Goal: Transaction & Acquisition: Purchase product/service

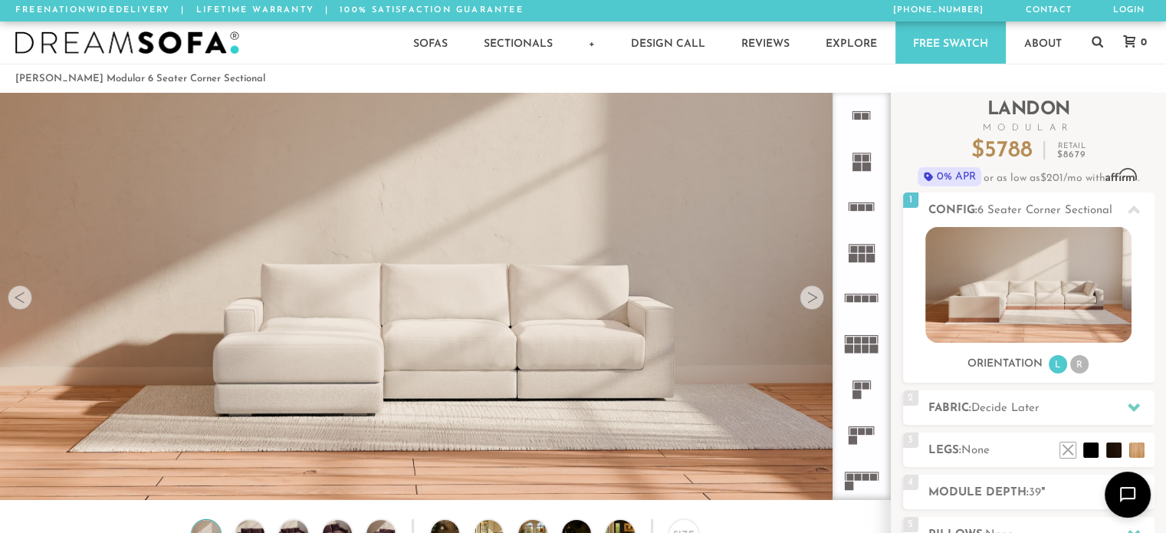
scroll to position [17057, 1154]
click at [1047, 294] on img at bounding box center [1029, 285] width 206 height 116
click at [1080, 364] on li "R" at bounding box center [1079, 364] width 18 height 18
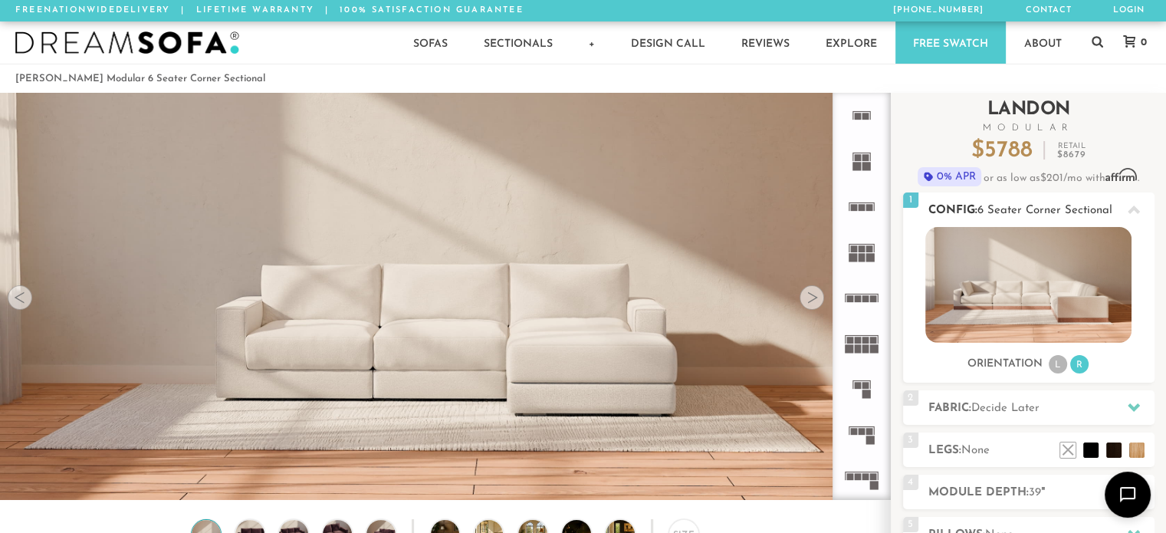
click at [1057, 366] on li "L" at bounding box center [1058, 364] width 18 height 18
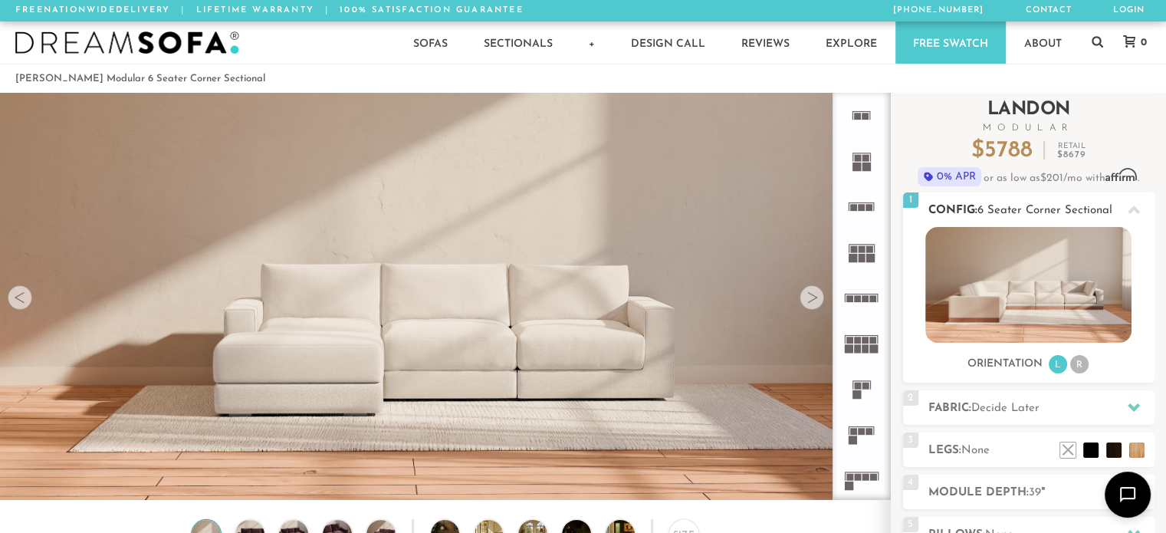
click at [1080, 364] on li "R" at bounding box center [1079, 364] width 18 height 18
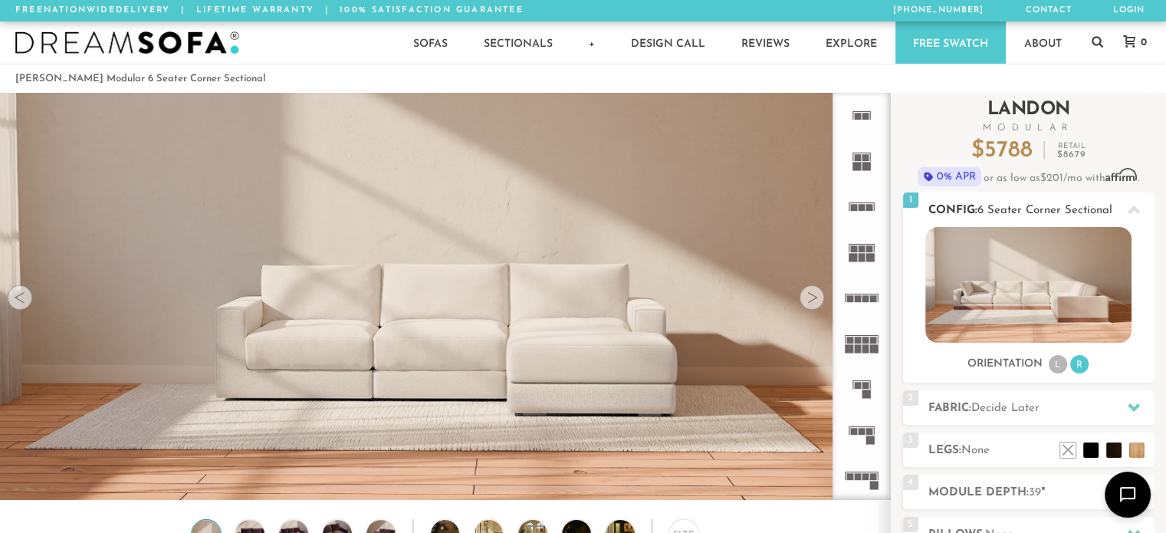
click at [1060, 365] on li "L" at bounding box center [1058, 364] width 18 height 18
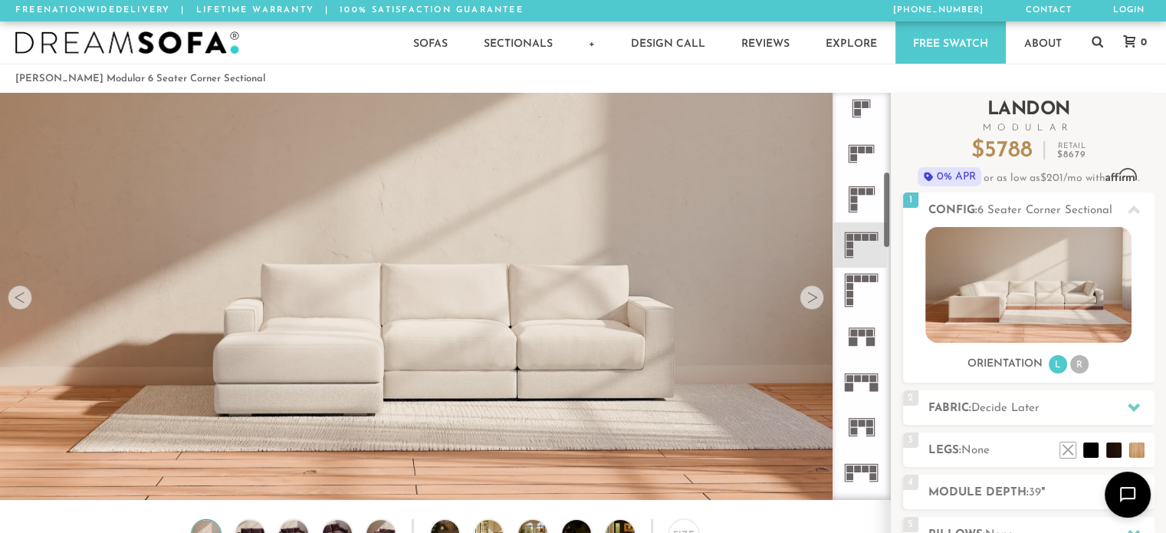
scroll to position [422, 0]
drag, startPoint x: 888, startPoint y: 128, endPoint x: 901, endPoint y: 208, distance: 80.8
click at [901, 208] on div "Introducing [PERSON_NAME] Modular $ 5788 Retail $ 8679 $ 5788 Retail $ 8679 0% …" at bounding box center [1028, 419] width 275 height 653
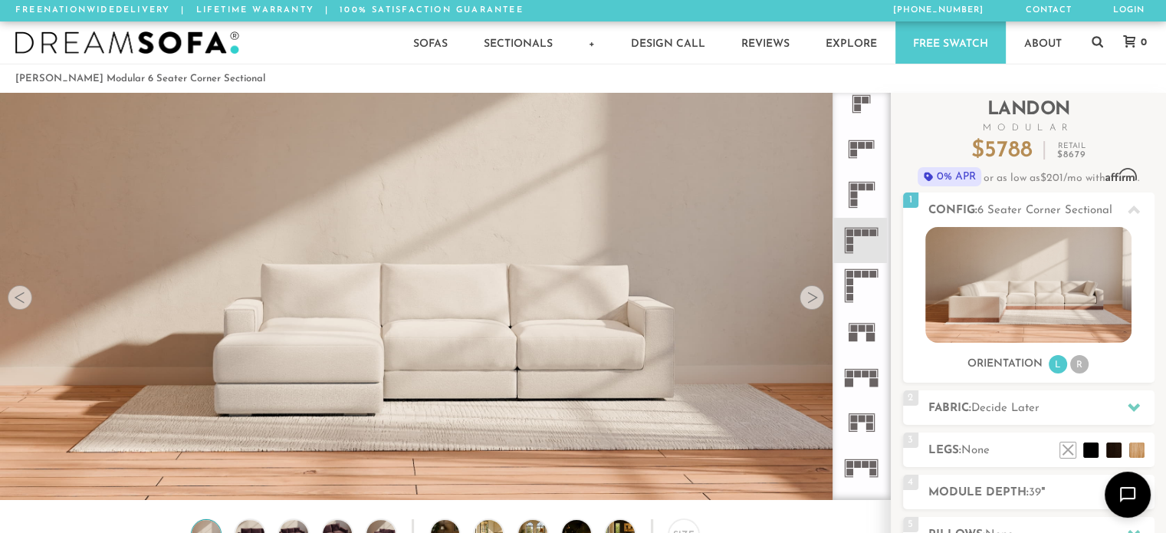
click at [867, 238] on icon at bounding box center [861, 240] width 45 height 45
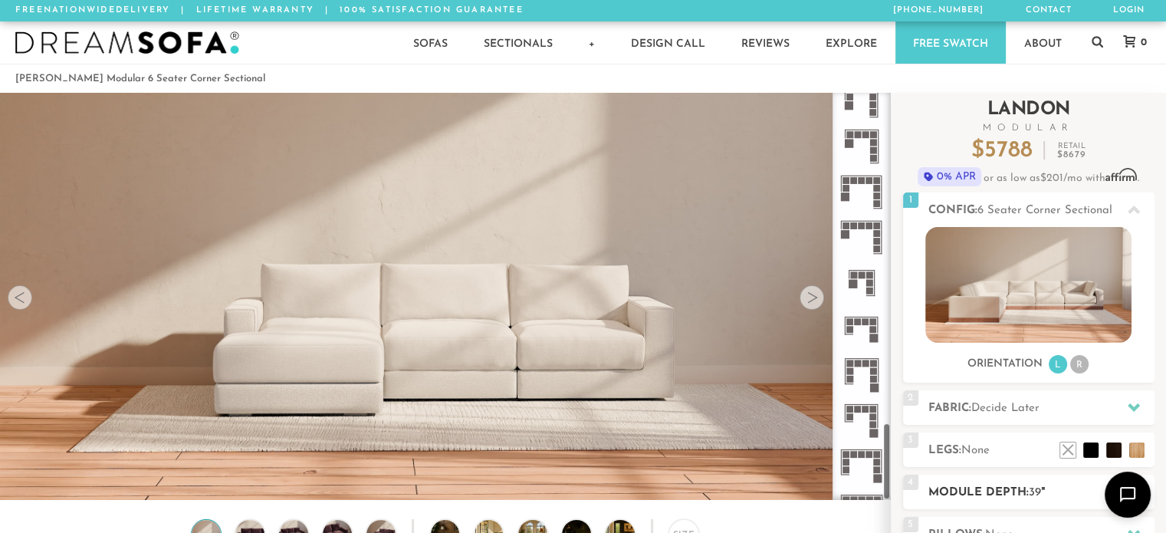
scroll to position [1773, 0]
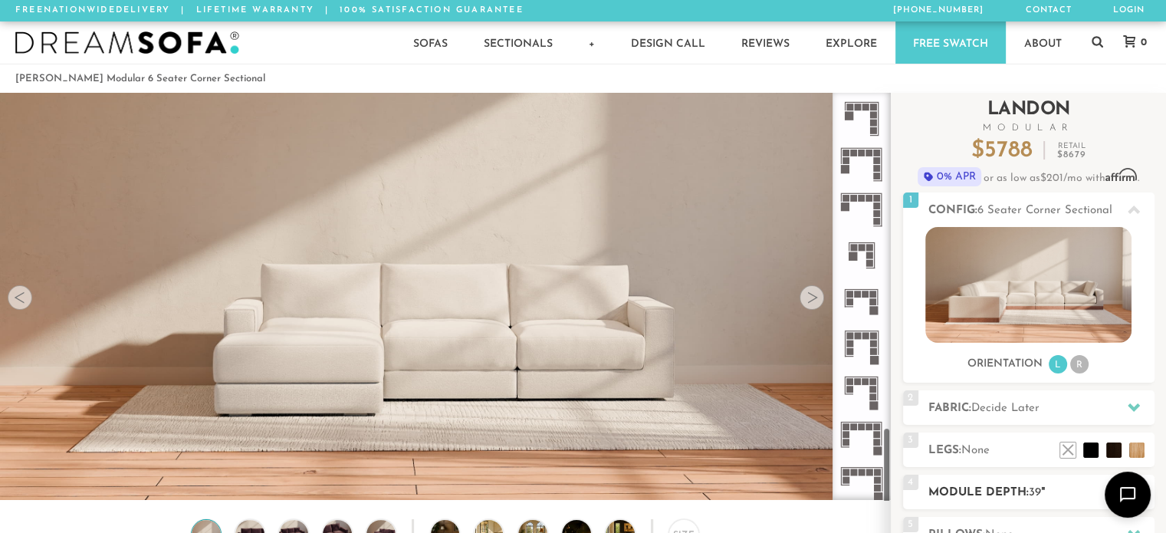
drag, startPoint x: 886, startPoint y: 214, endPoint x: 908, endPoint y: 479, distance: 266.2
click at [908, 479] on div "Introducing [PERSON_NAME] Modular $ 5788 Retail $ 8679 $ 5788 Retail $ 8679 0% …" at bounding box center [1028, 419] width 275 height 653
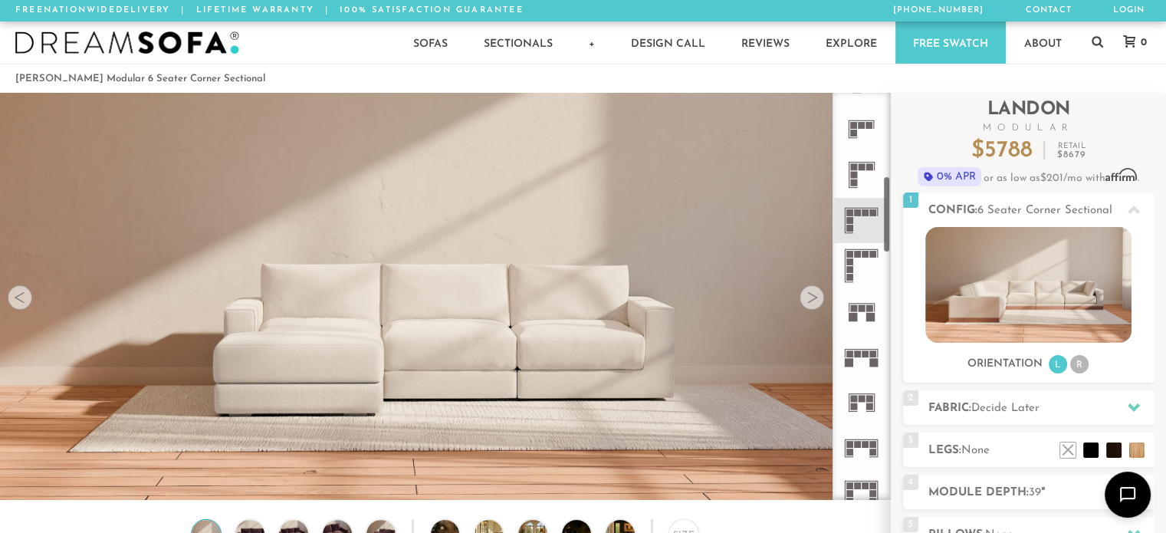
scroll to position [446, 0]
drag, startPoint x: 885, startPoint y: 461, endPoint x: 881, endPoint y: 211, distance: 250.0
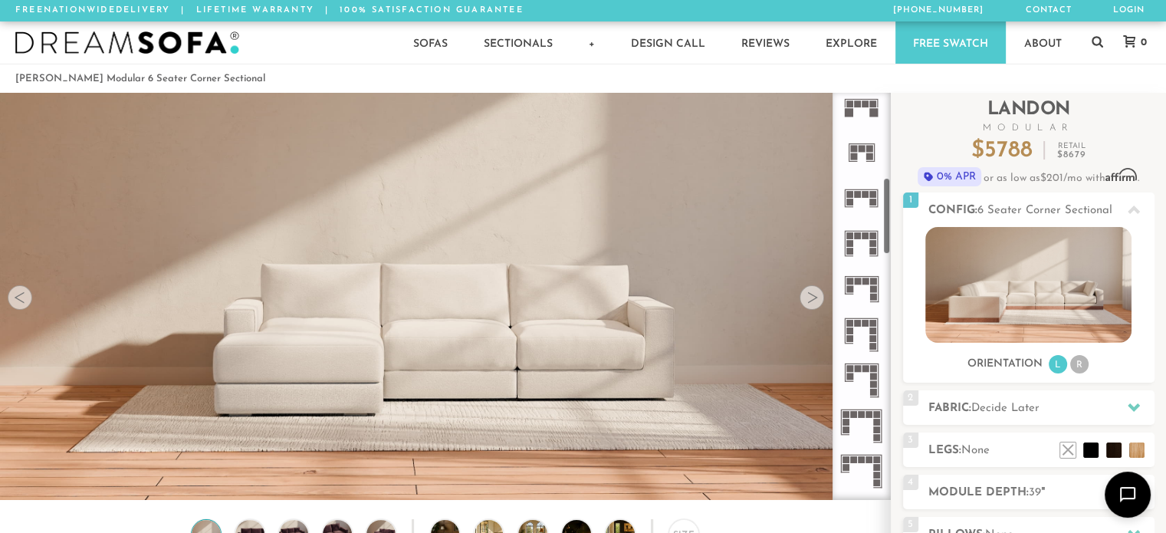
drag, startPoint x: 881, startPoint y: 211, endPoint x: 859, endPoint y: 217, distance: 23.1
click at [859, 217] on ul at bounding box center [862, 494] width 58 height 2186
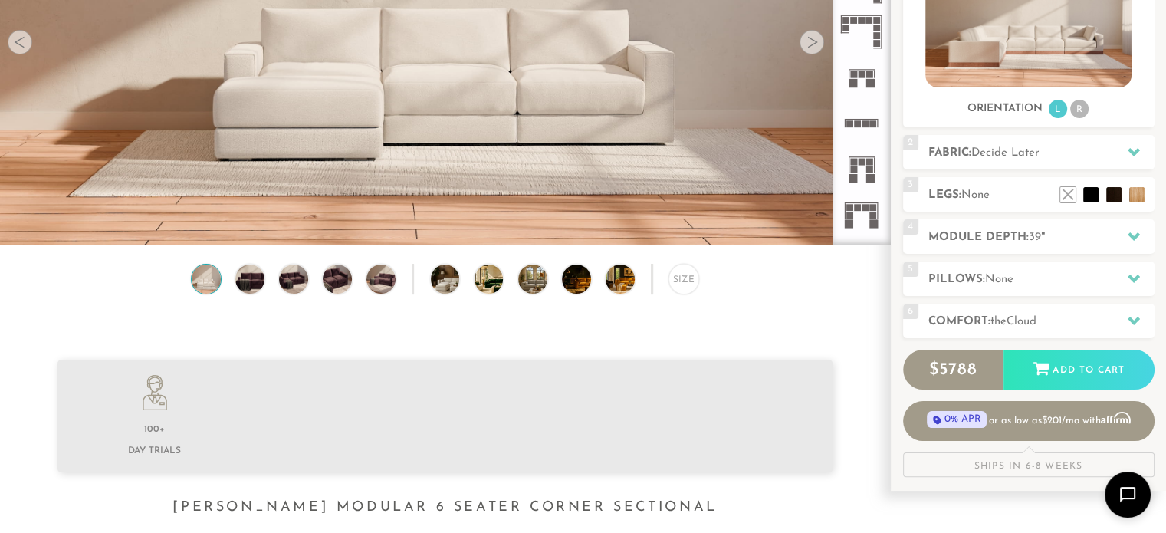
scroll to position [298, 0]
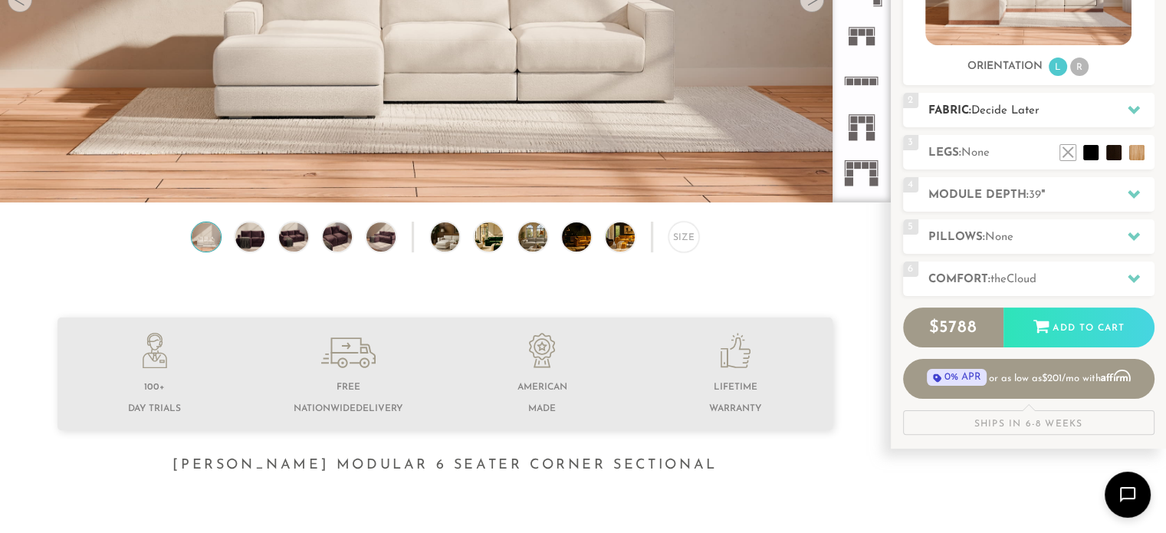
click at [1130, 106] on icon at bounding box center [1134, 110] width 12 height 8
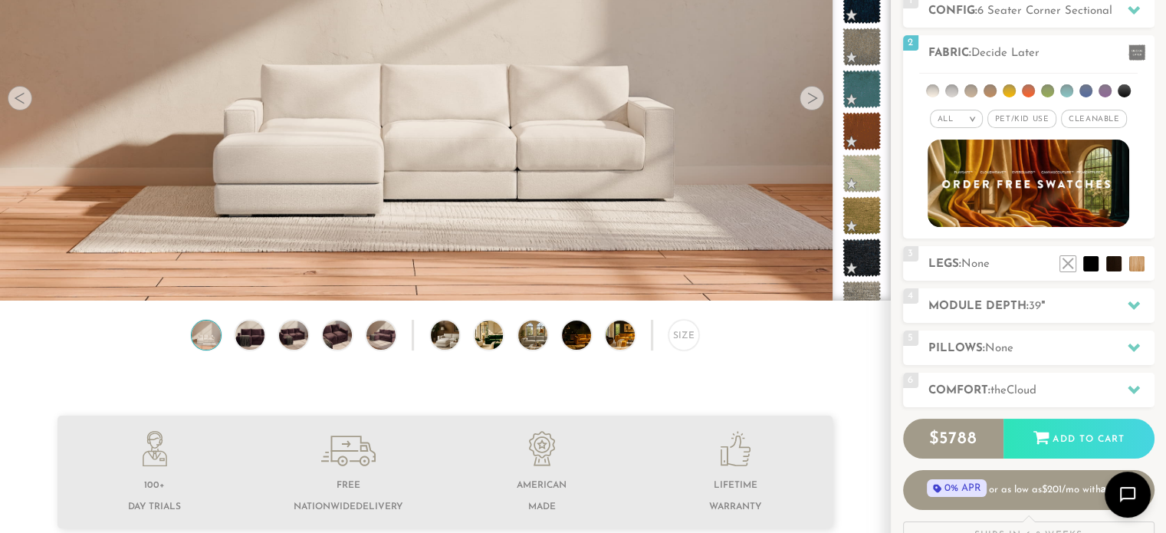
scroll to position [178, 0]
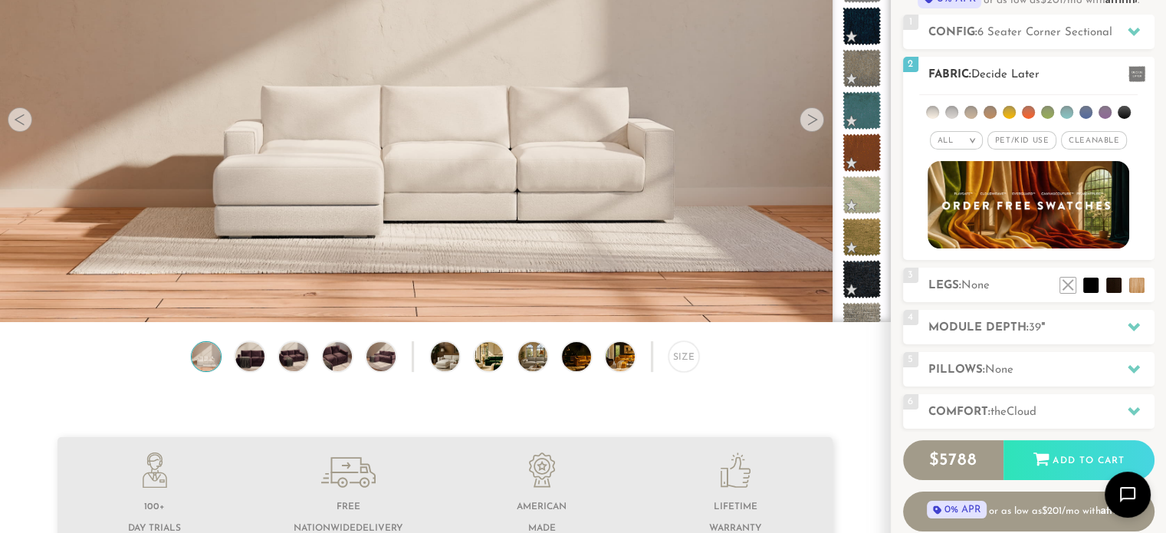
click at [1028, 139] on span "Pet/Kid Use x" at bounding box center [1022, 140] width 69 height 18
click at [1104, 110] on li at bounding box center [1105, 112] width 13 height 13
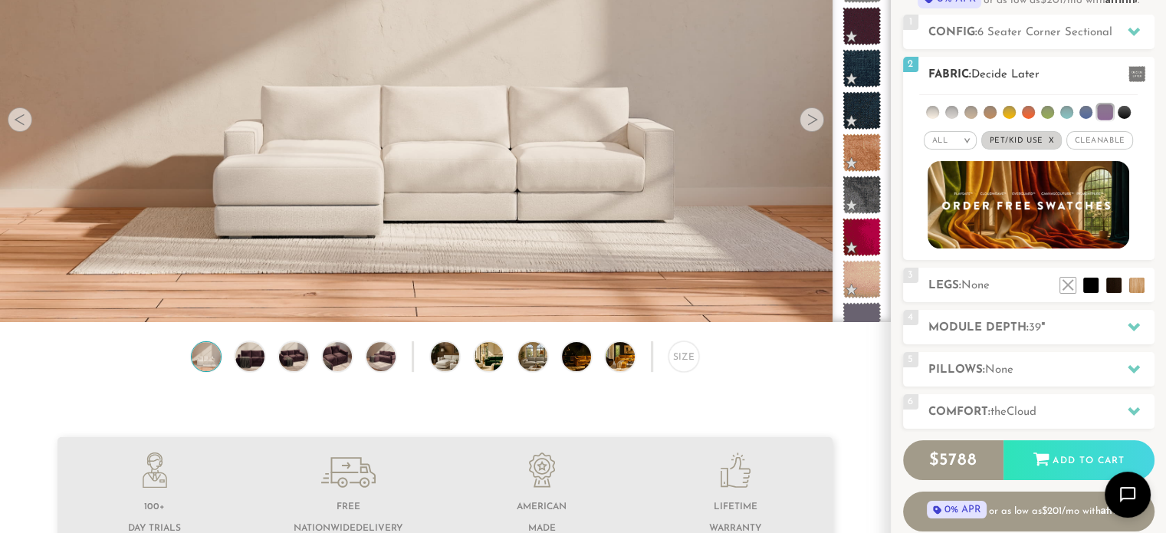
click at [1064, 110] on li at bounding box center [1067, 112] width 13 height 13
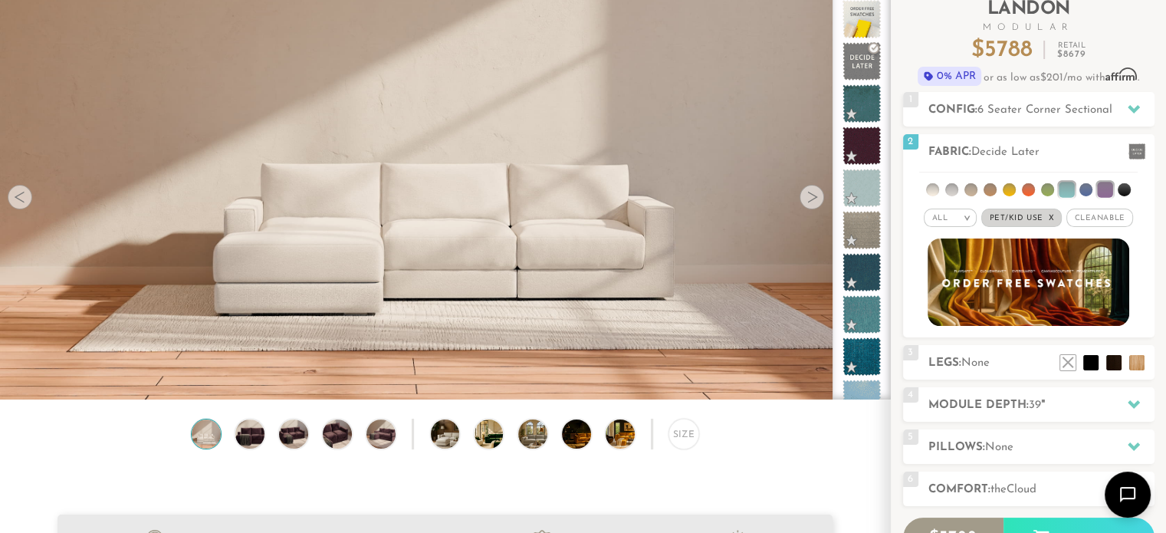
scroll to position [121, 0]
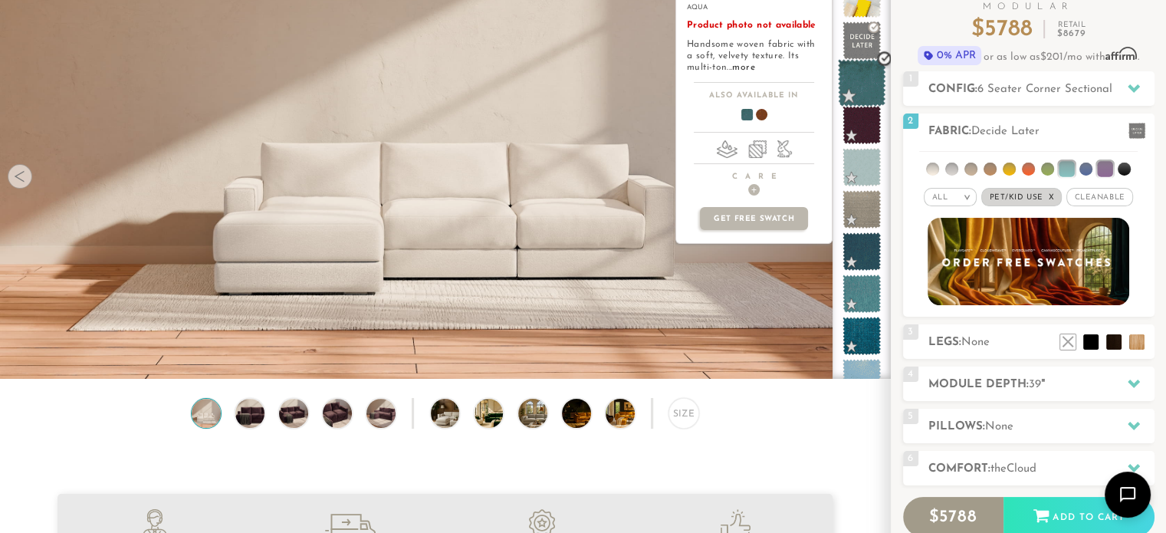
click at [863, 79] on span at bounding box center [862, 83] width 48 height 48
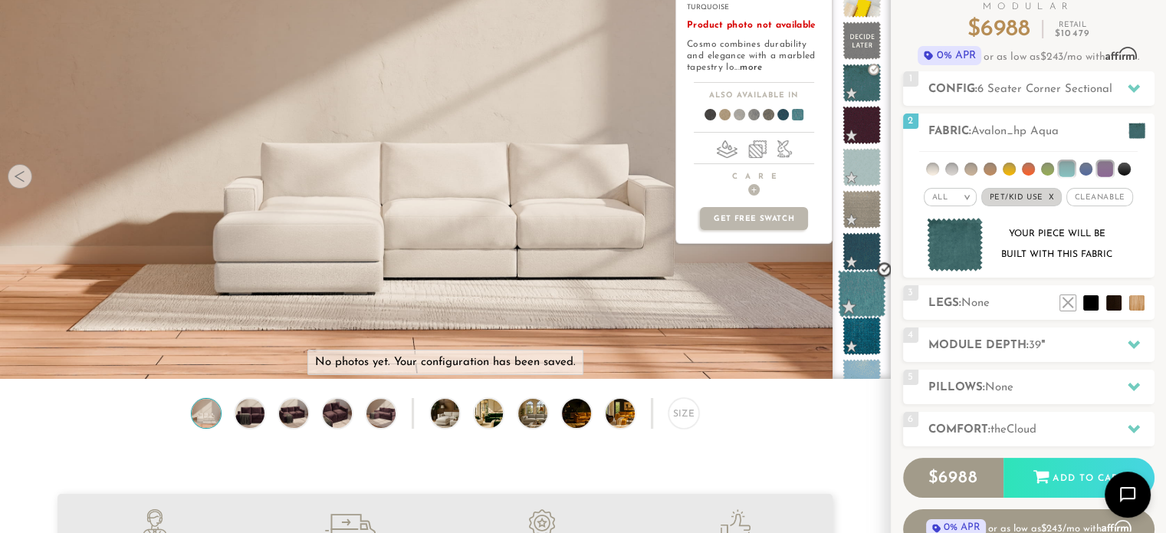
click at [860, 289] on span at bounding box center [862, 294] width 48 height 48
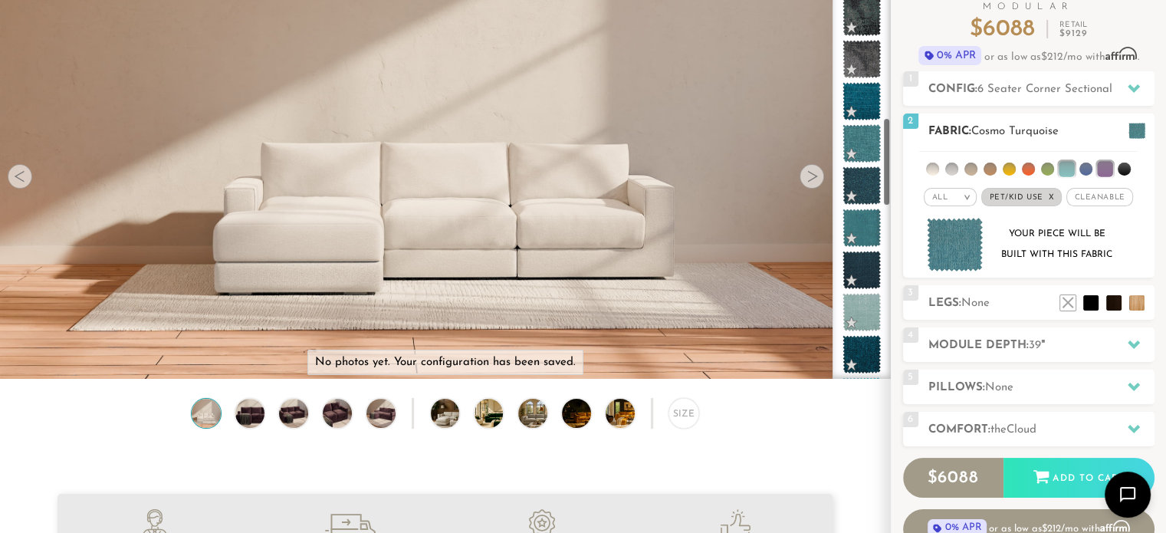
drag, startPoint x: 884, startPoint y: 39, endPoint x: 918, endPoint y: 192, distance: 157.0
click at [918, 192] on div "Introducing [PERSON_NAME] Modular $ 6088 Retail $ 9129 $ 6088 Retail $ 9129 0% …" at bounding box center [1028, 285] width 275 height 627
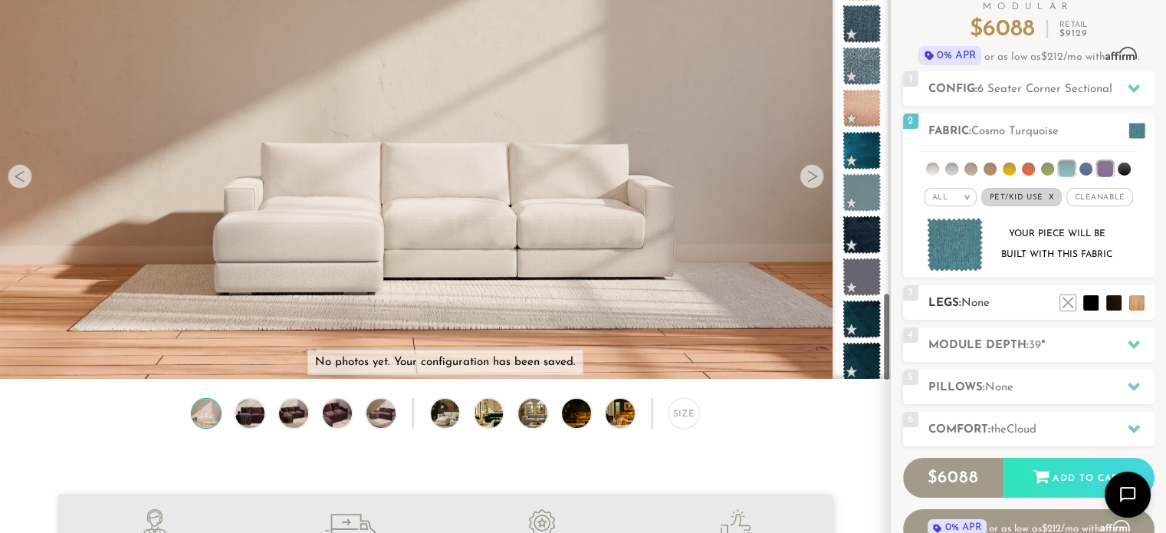
scroll to position [1497, 0]
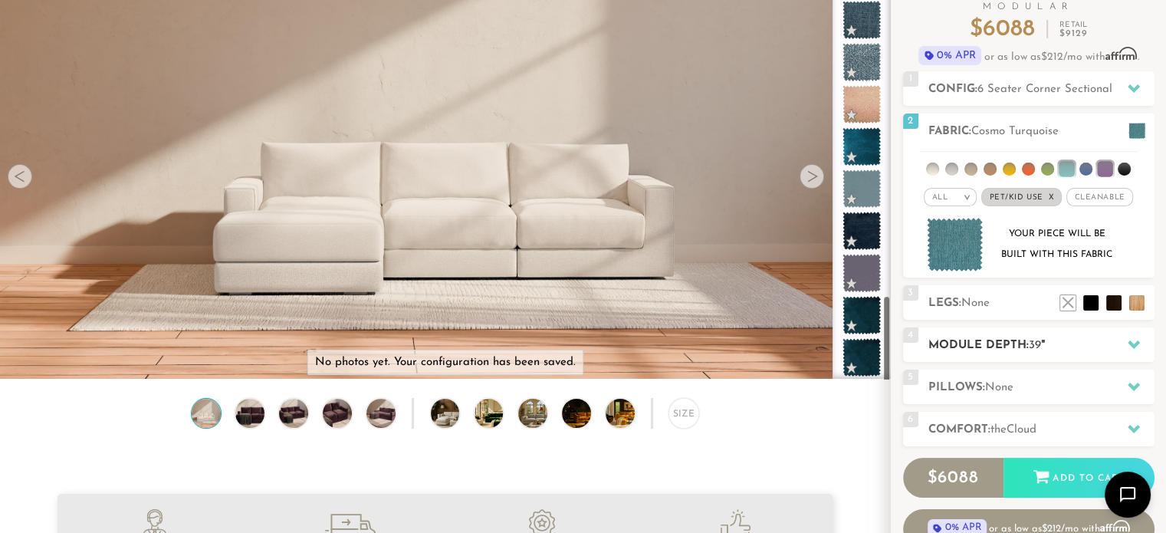
drag, startPoint x: 886, startPoint y: 140, endPoint x: 914, endPoint y: 331, distance: 192.9
click at [914, 331] on div "Introducing [PERSON_NAME] Modular $ 6088 Retail $ 9129 $ 6088 Retail $ 9129 0% …" at bounding box center [1028, 285] width 275 height 627
click at [1092, 304] on li at bounding box center [1068, 279] width 61 height 61
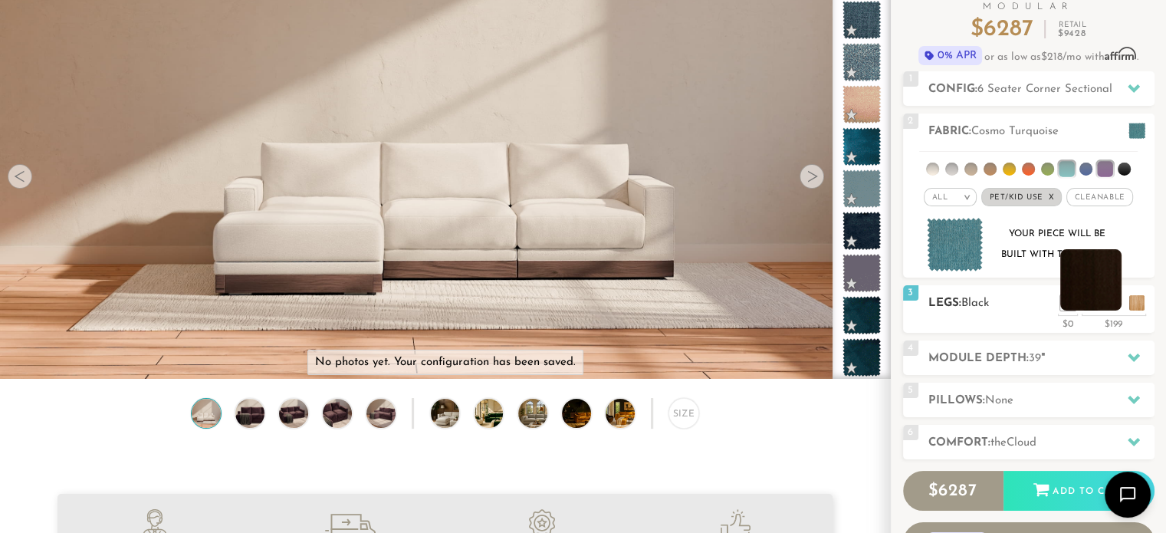
click at [1115, 304] on li at bounding box center [1091, 279] width 61 height 61
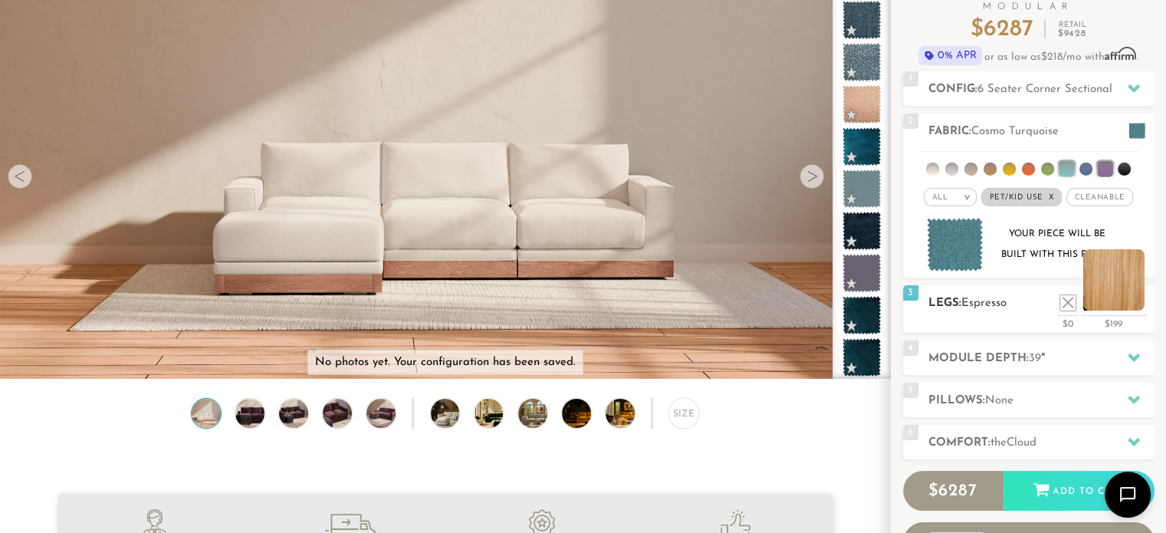
click at [1139, 304] on li at bounding box center [1114, 279] width 61 height 61
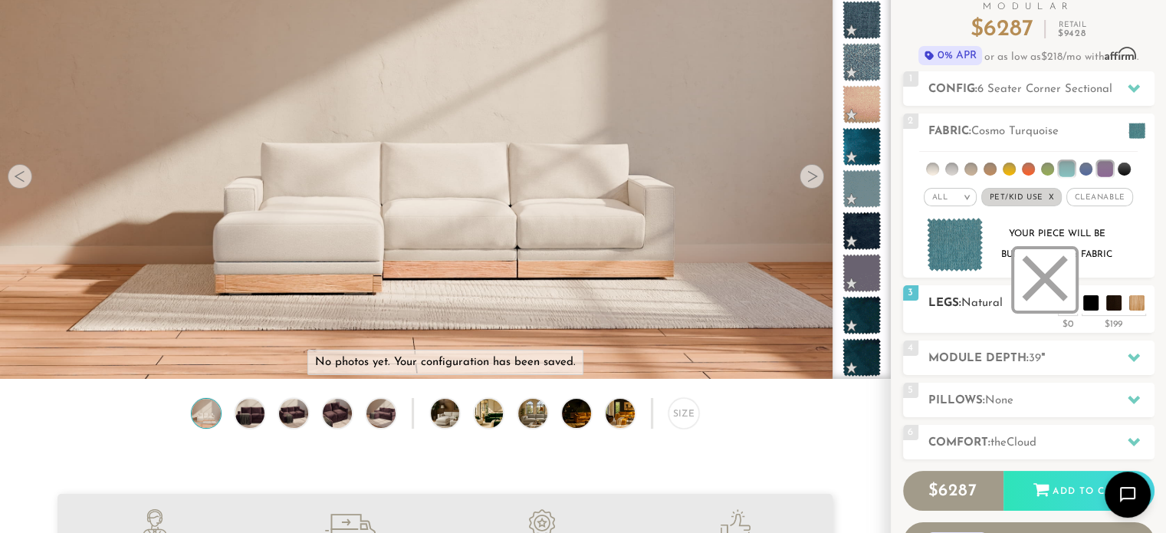
click at [1067, 304] on li at bounding box center [1045, 279] width 61 height 61
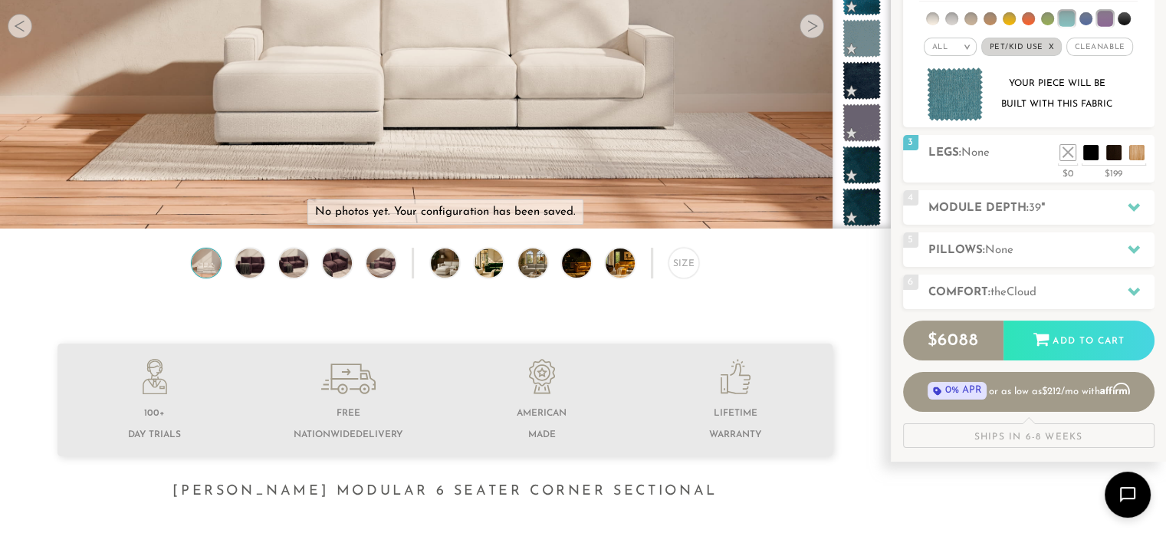
scroll to position [251, 0]
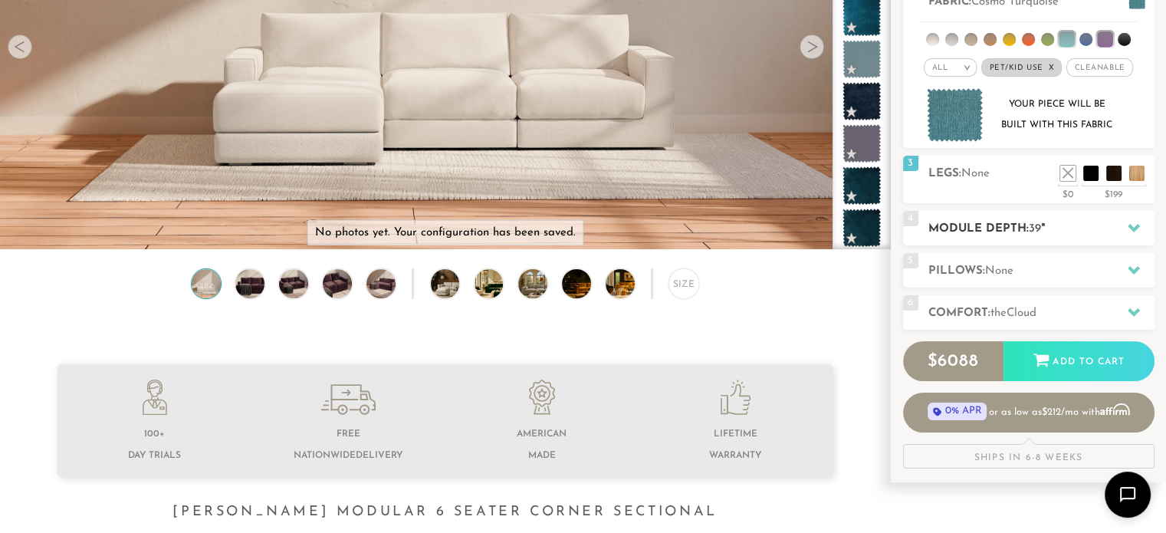
click at [1134, 226] on icon at bounding box center [1134, 228] width 12 height 8
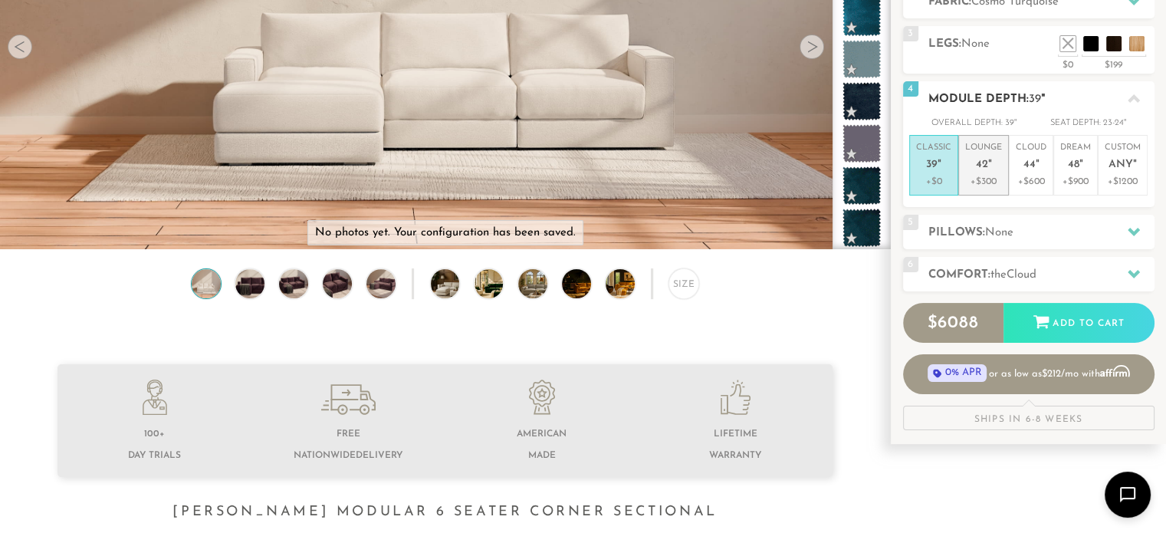
click at [978, 161] on span "42" at bounding box center [982, 165] width 12 height 13
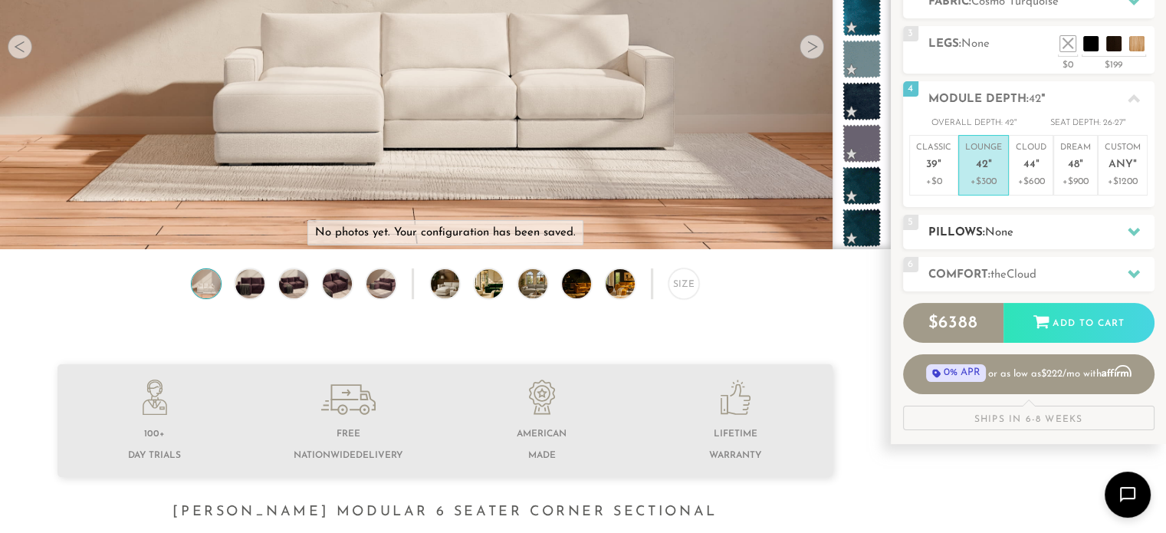
click at [1132, 228] on icon at bounding box center [1134, 231] width 12 height 12
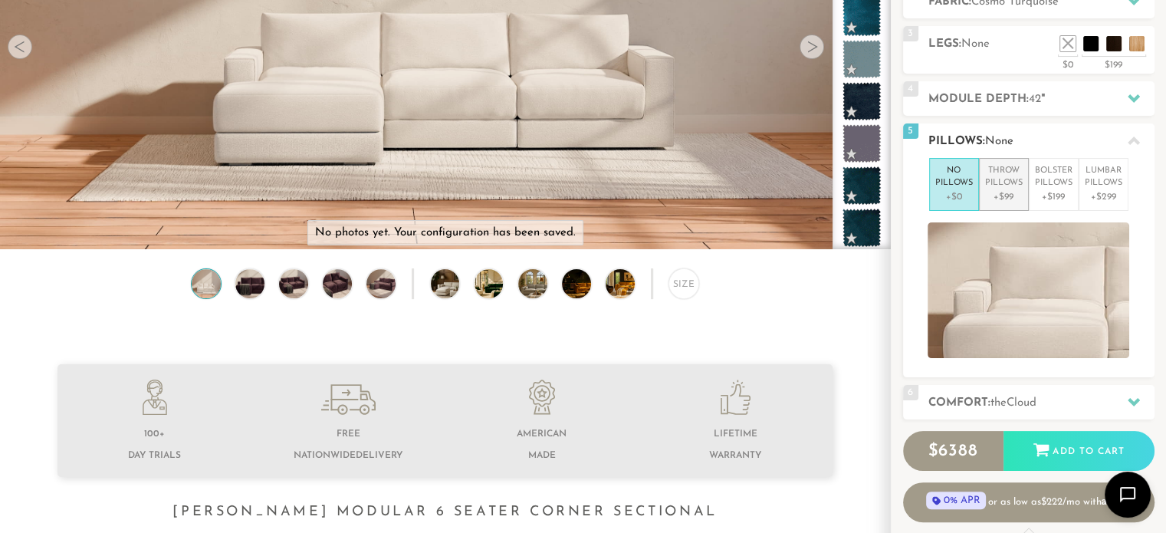
click at [1003, 175] on p "Throw Pillows" at bounding box center [1004, 177] width 38 height 25
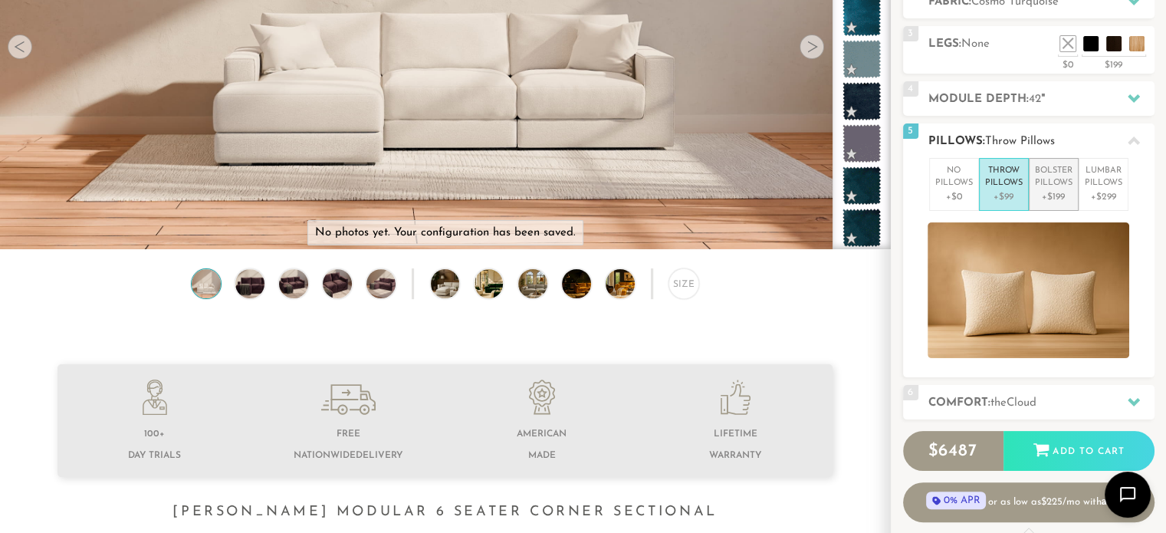
click at [1057, 180] on p "Bolster Pillows" at bounding box center [1054, 177] width 38 height 25
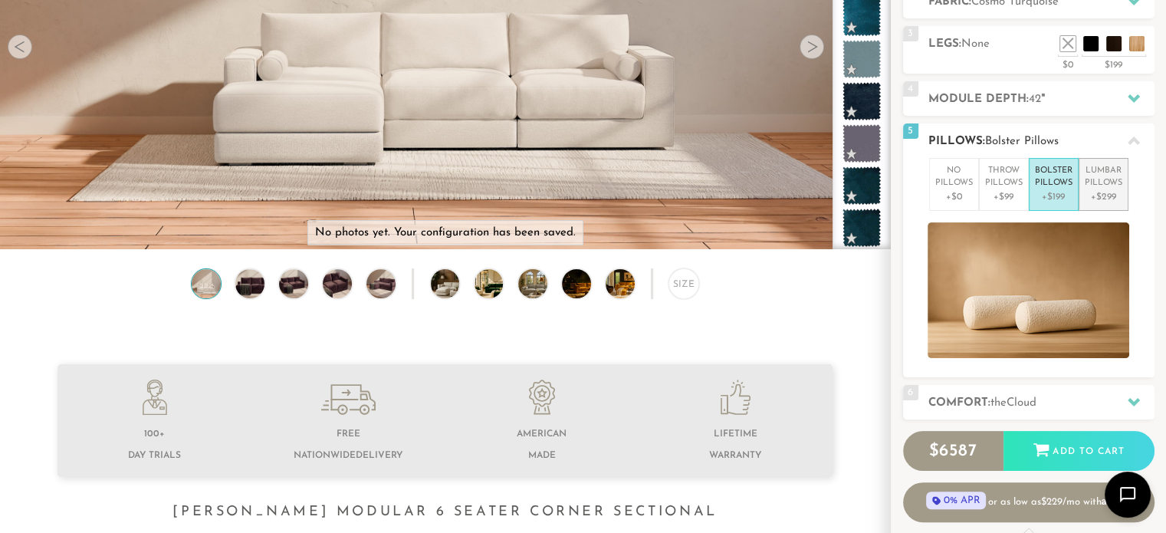
click at [1103, 186] on p "Lumbar Pillows" at bounding box center [1104, 177] width 38 height 25
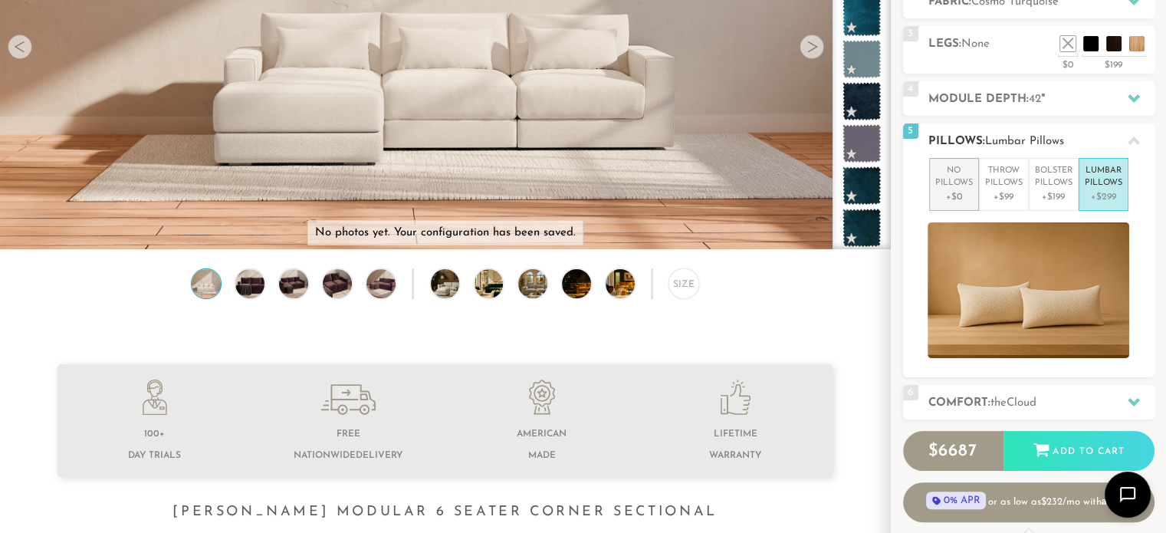
click at [940, 192] on p "+$0" at bounding box center [955, 197] width 38 height 14
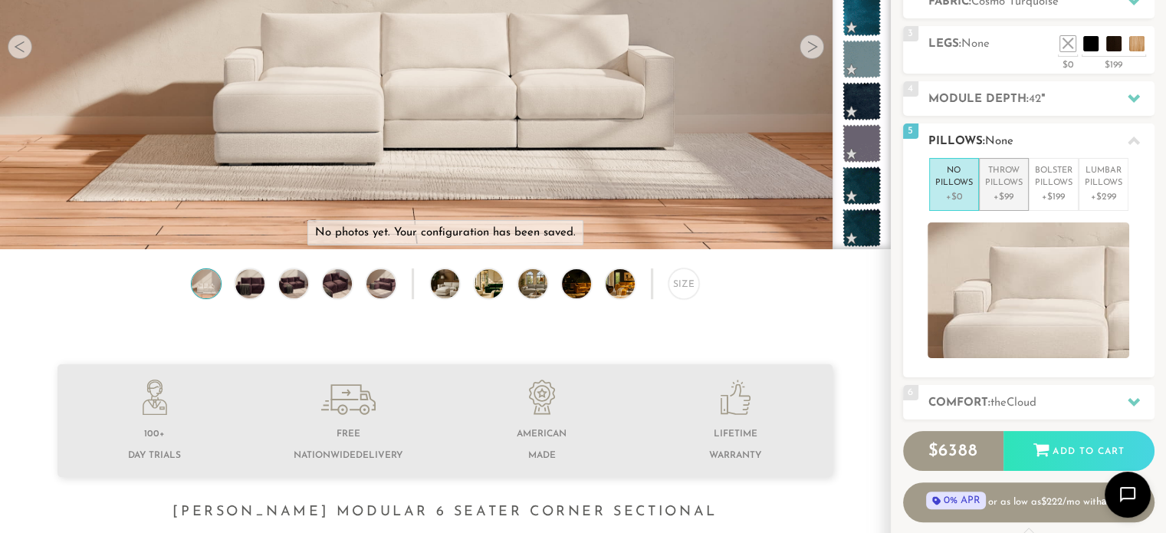
click at [1010, 184] on p "Throw Pillows" at bounding box center [1004, 177] width 38 height 25
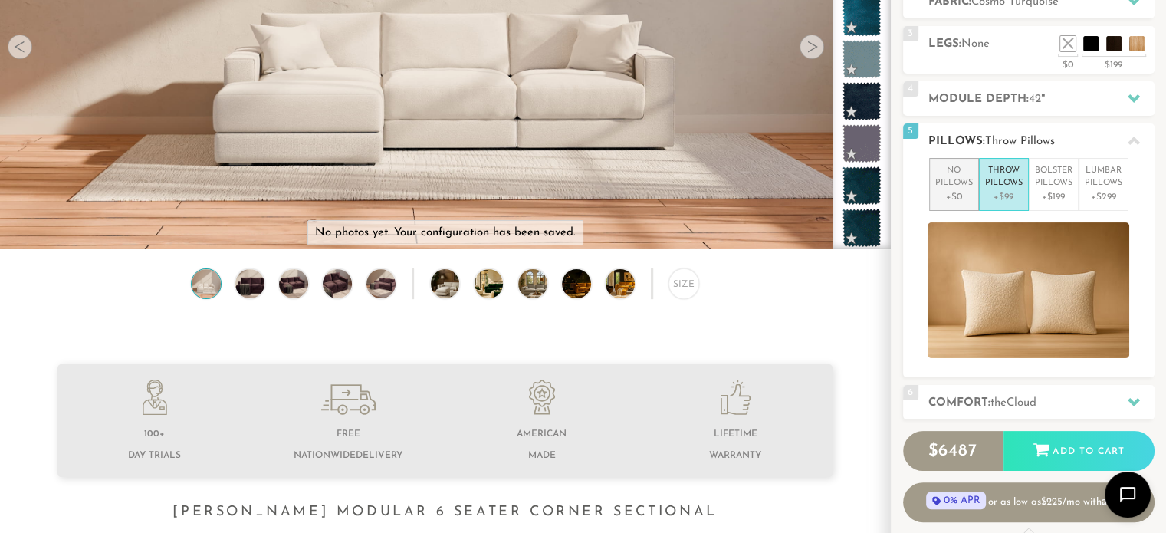
click at [951, 183] on p "No Pillows" at bounding box center [955, 177] width 38 height 25
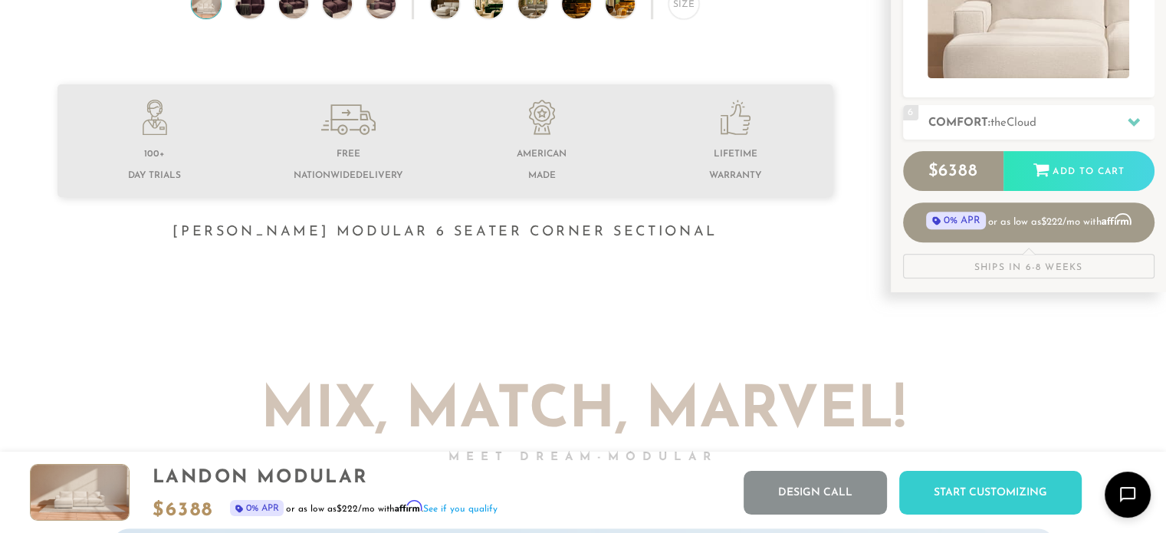
scroll to position [469, 0]
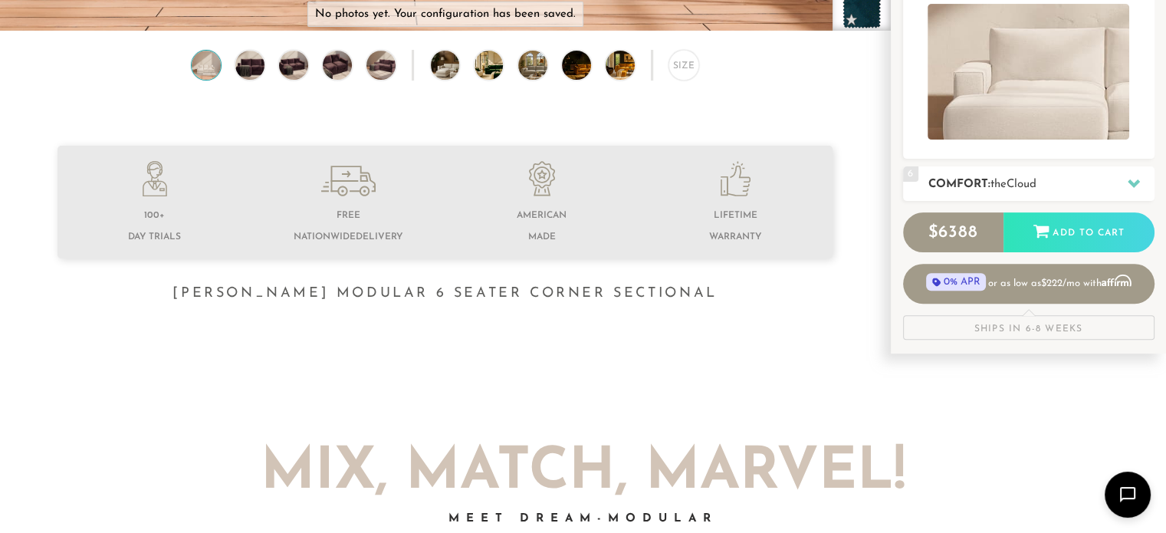
click at [1125, 174] on div at bounding box center [1134, 183] width 32 height 31
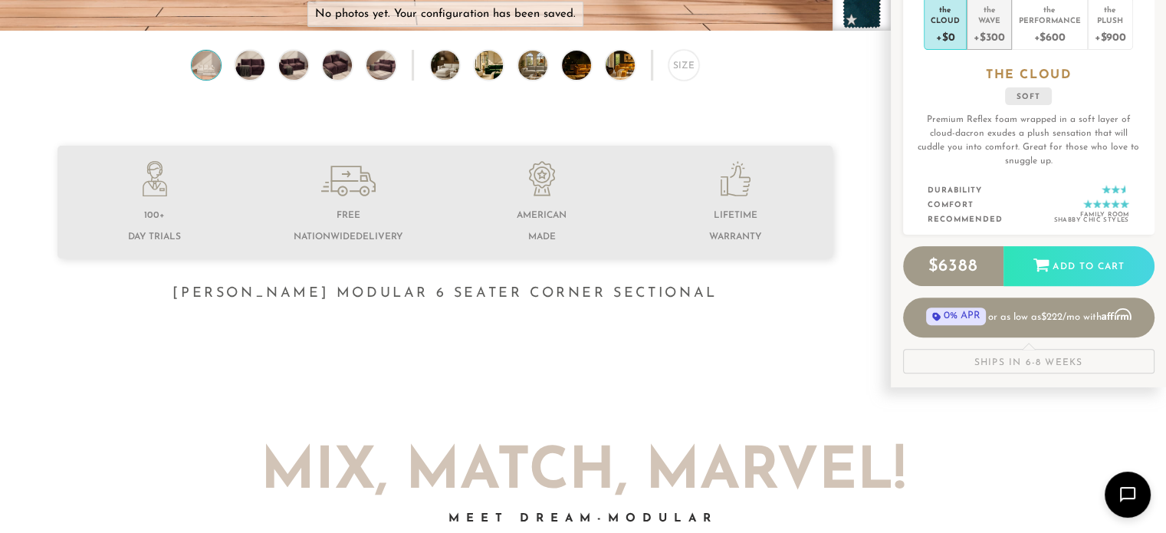
click at [989, 21] on div "Wave" at bounding box center [989, 20] width 31 height 11
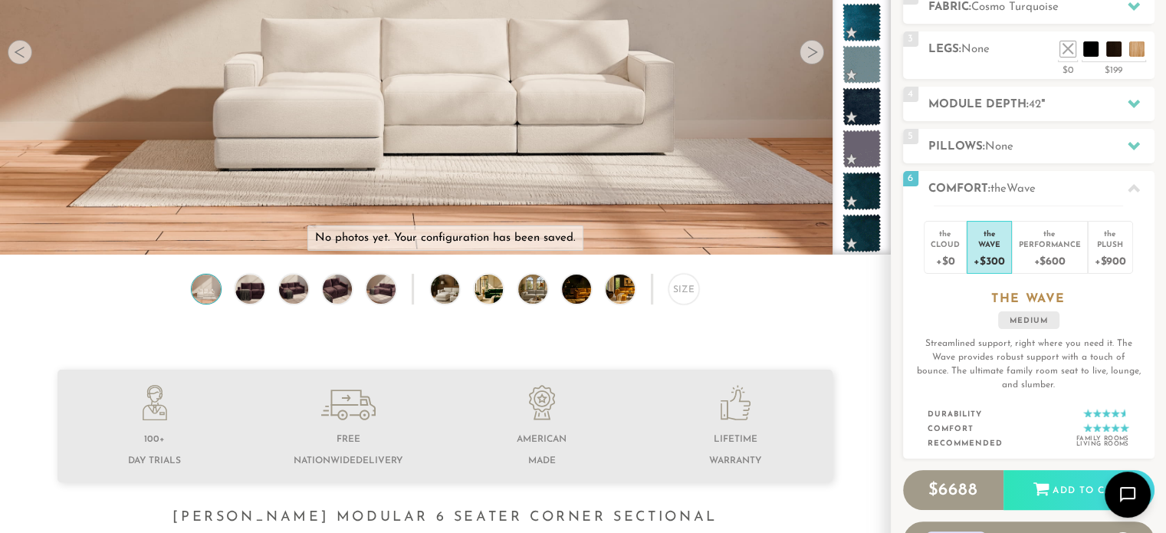
scroll to position [225, 0]
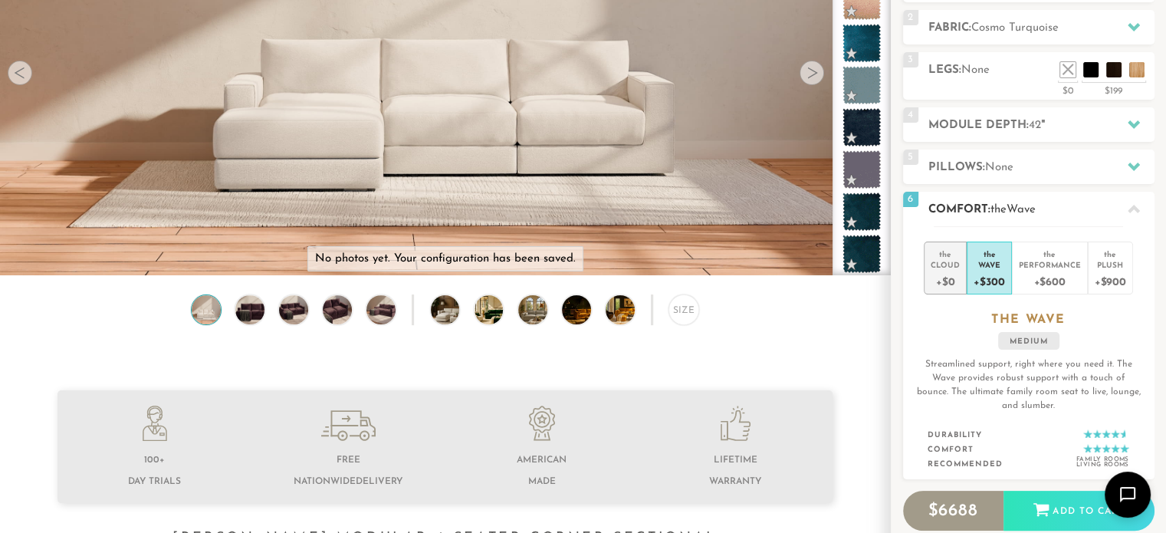
click at [946, 261] on div "Cloud" at bounding box center [945, 264] width 29 height 11
click at [981, 260] on div "Wave" at bounding box center [989, 264] width 31 height 11
click at [1038, 267] on div "Performance" at bounding box center [1050, 264] width 62 height 11
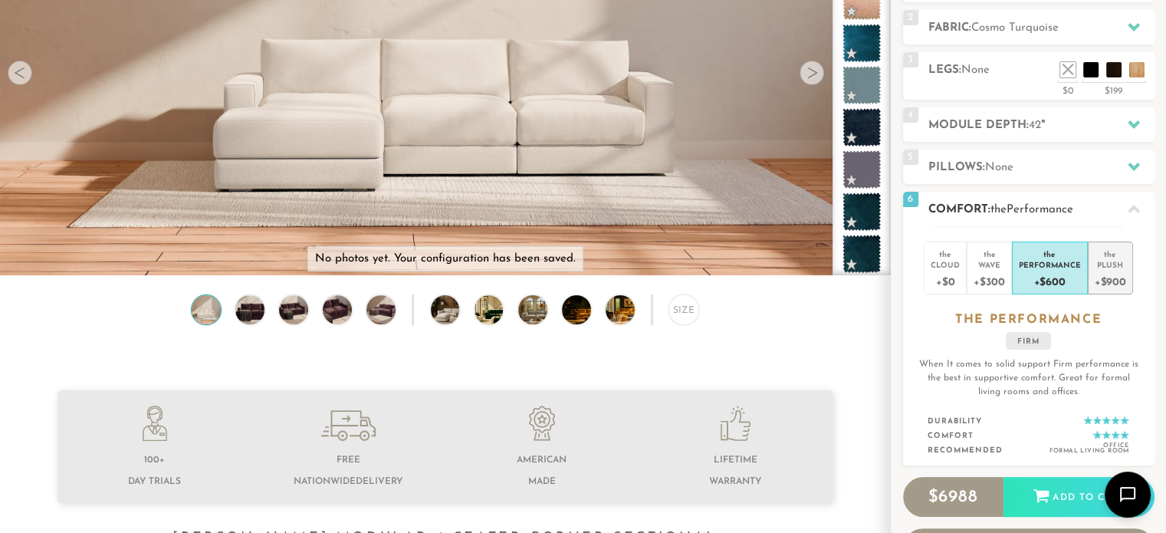
click at [1112, 270] on div "+$900" at bounding box center [1110, 281] width 31 height 22
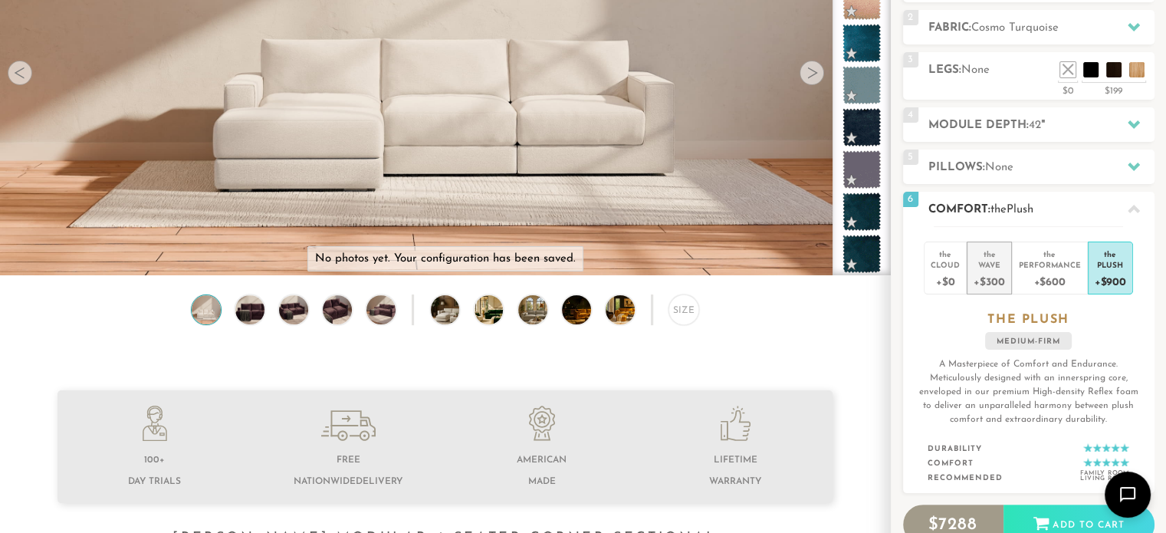
click at [994, 261] on div "Wave" at bounding box center [989, 264] width 31 height 11
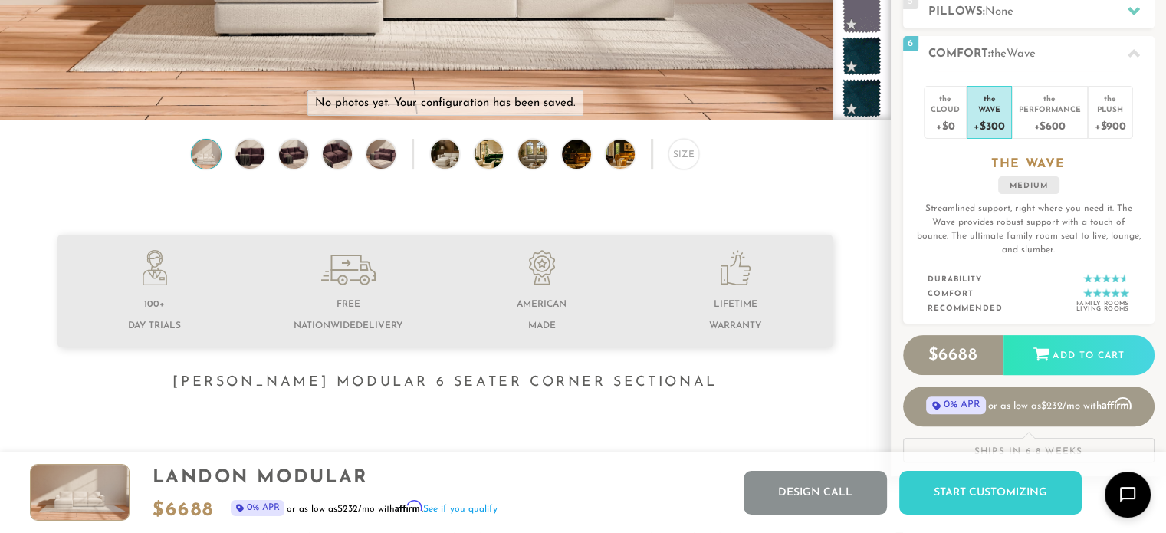
scroll to position [0, 0]
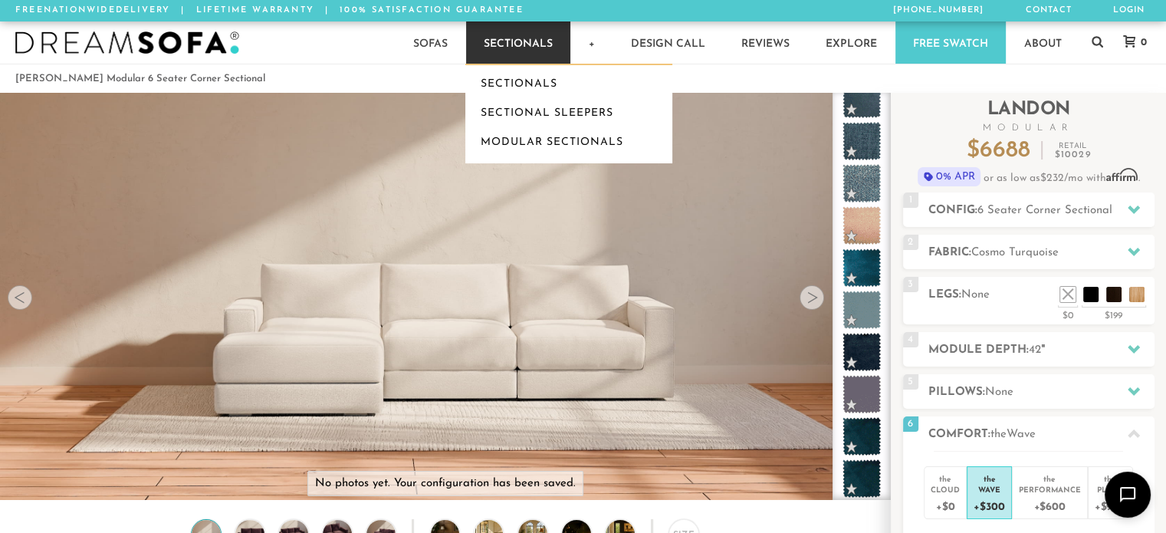
click at [516, 33] on link "Sectionals" at bounding box center [518, 42] width 104 height 42
